Goal: Information Seeking & Learning: Learn about a topic

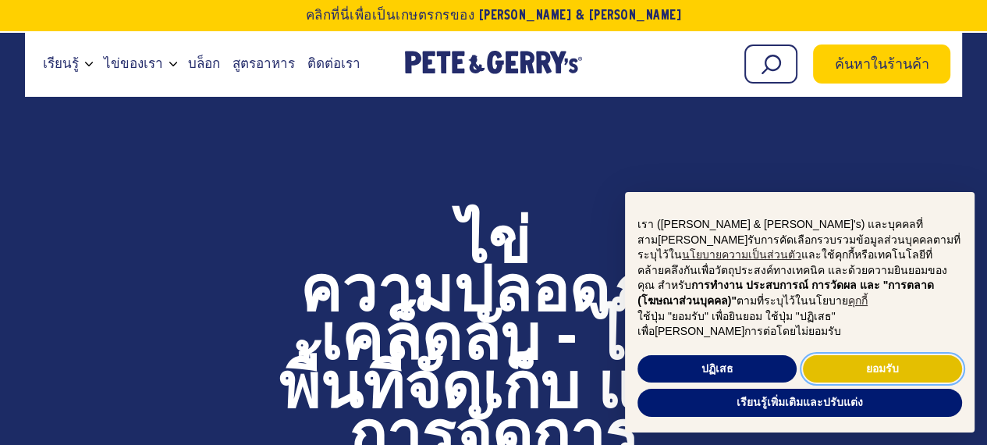
click at [855, 374] on button "ยอมรับ" at bounding box center [882, 369] width 159 height 28
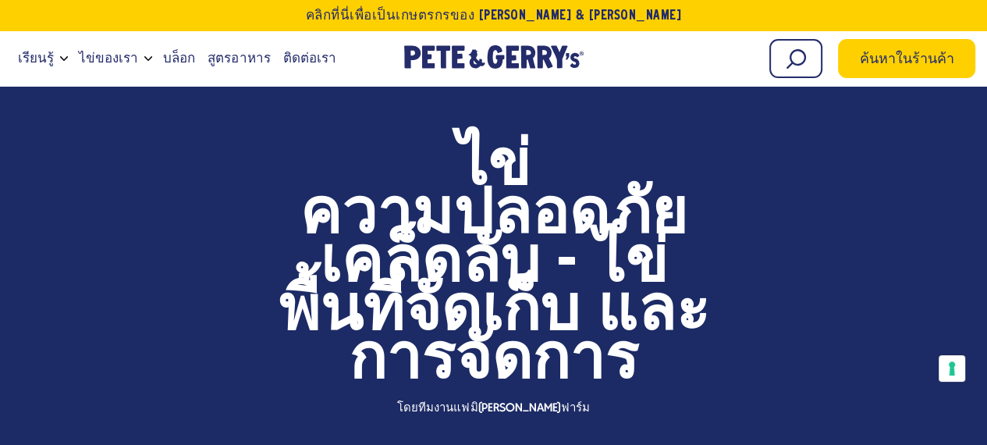
scroll to position [78, 0]
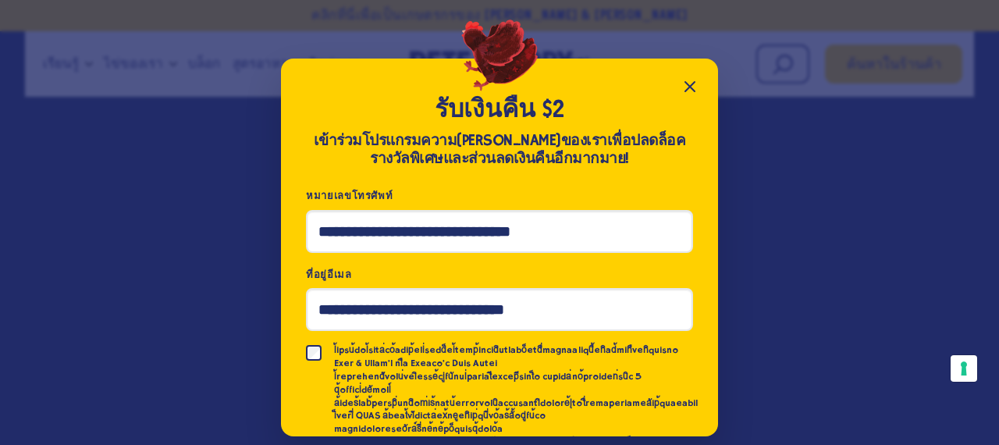
click at [683, 89] on icon "ปิดป๊อปอัป" at bounding box center [689, 86] width 19 height 19
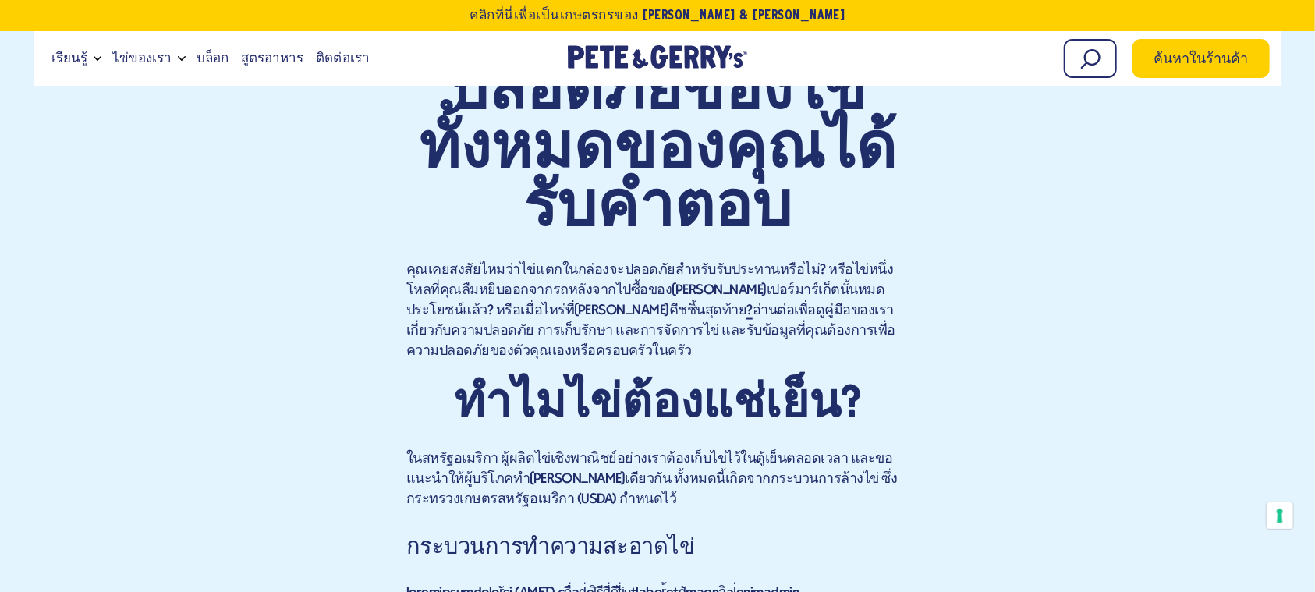
scroll to position [1119, 0]
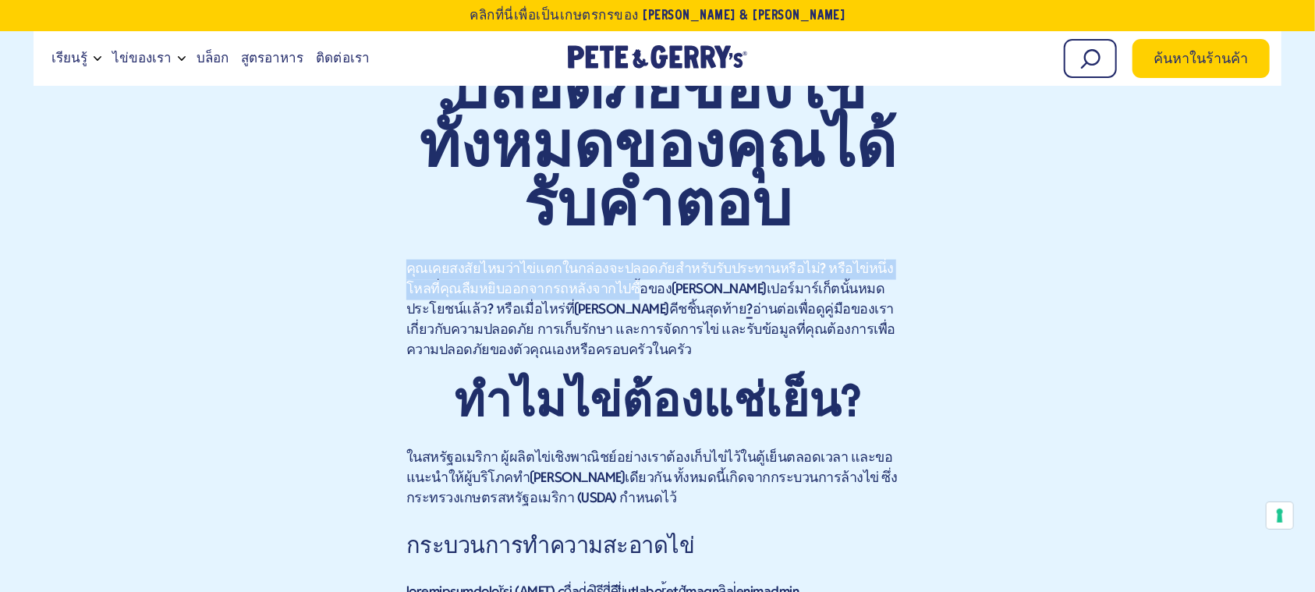
drag, startPoint x: 403, startPoint y: 275, endPoint x: 595, endPoint y: 285, distance: 193.0
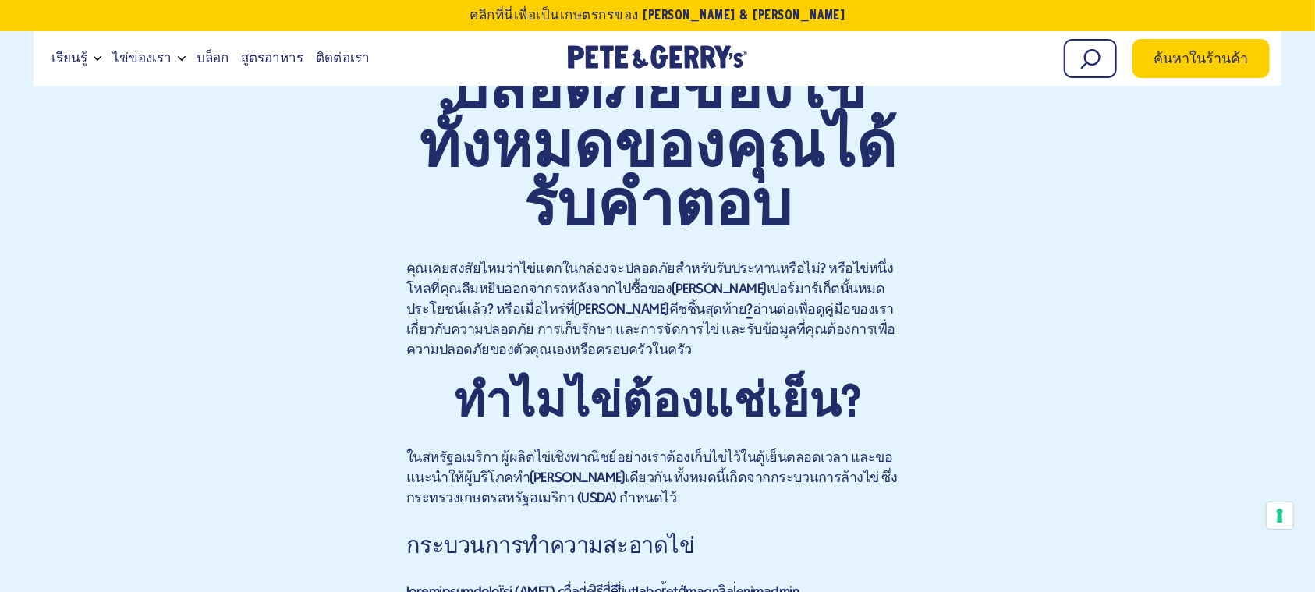
click at [629, 287] on font "คุณเคยสงสัยไหมว่าไข่แตกในกล่องจะปลอดภัยสำหรับรับประทานหรือไม่? หรือไข่หนึ่งโหลท…" at bounding box center [650, 289] width 488 height 55
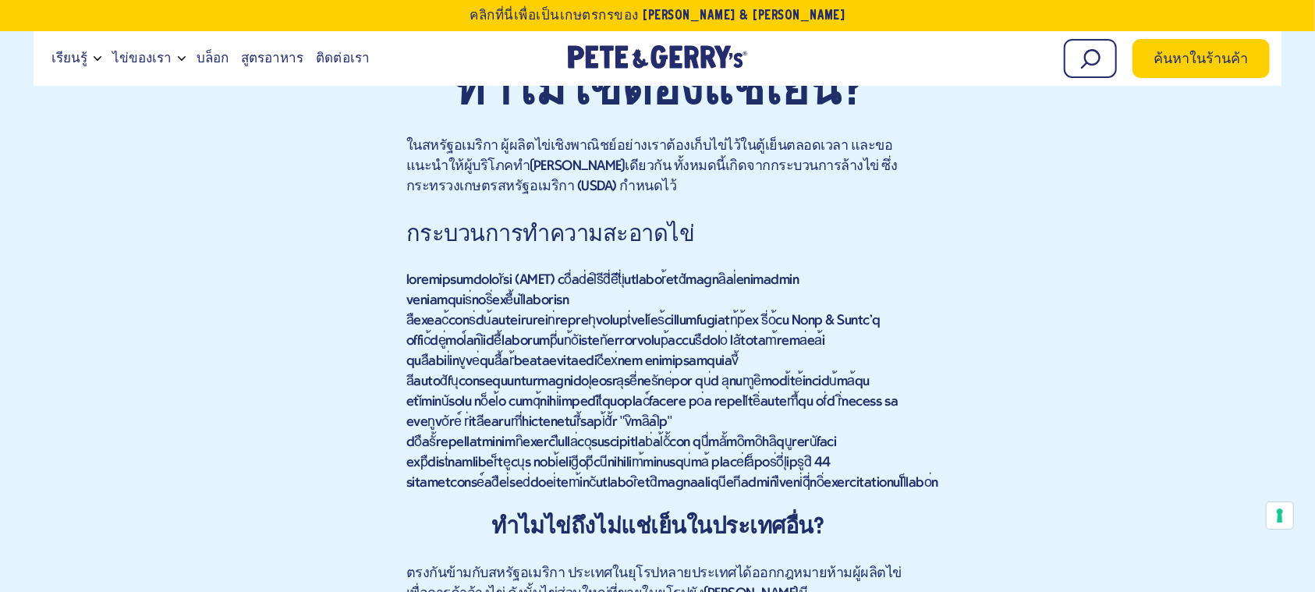
scroll to position [1327, 0]
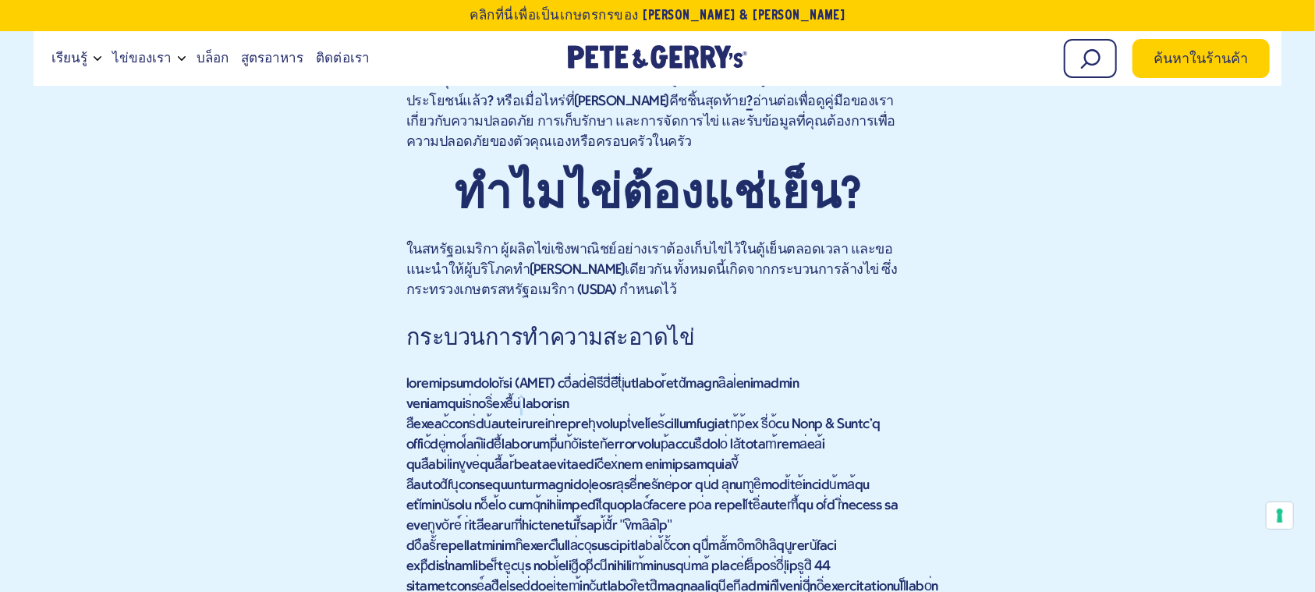
drag, startPoint x: 469, startPoint y: 380, endPoint x: 481, endPoint y: 380, distance: 11.7
click at [481, 380] on font at bounding box center [672, 487] width 532 height 218
click at [463, 384] on font at bounding box center [672, 487] width 532 height 218
drag, startPoint x: 447, startPoint y: 386, endPoint x: 540, endPoint y: 381, distance: 93.0
click at [540, 381] on font at bounding box center [672, 487] width 532 height 218
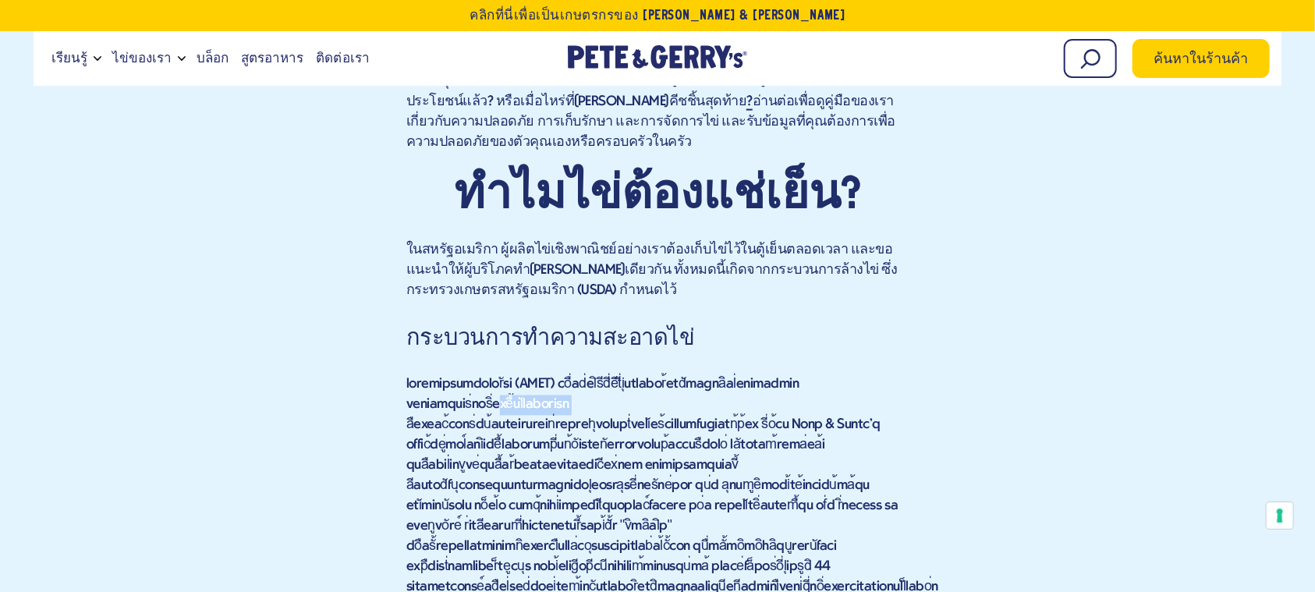
copy font "เชื้อ[PERSON_NAME][PERSON_NAME]"
